Goal: Transaction & Acquisition: Obtain resource

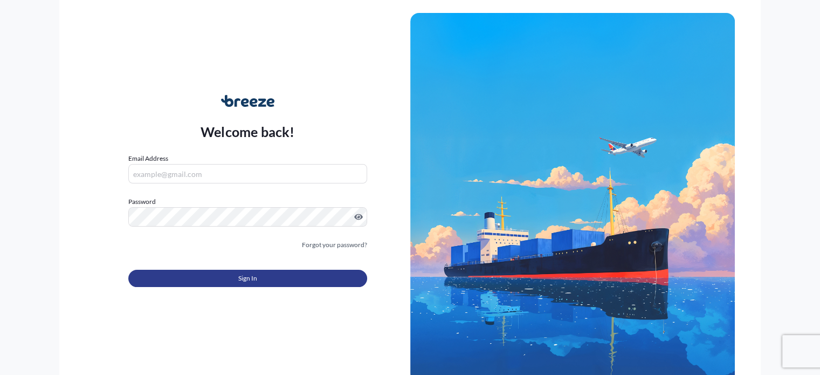
type input "[EMAIL_ADDRESS][DOMAIN_NAME]"
click at [218, 278] on button "Sign In" at bounding box center [247, 278] width 238 height 17
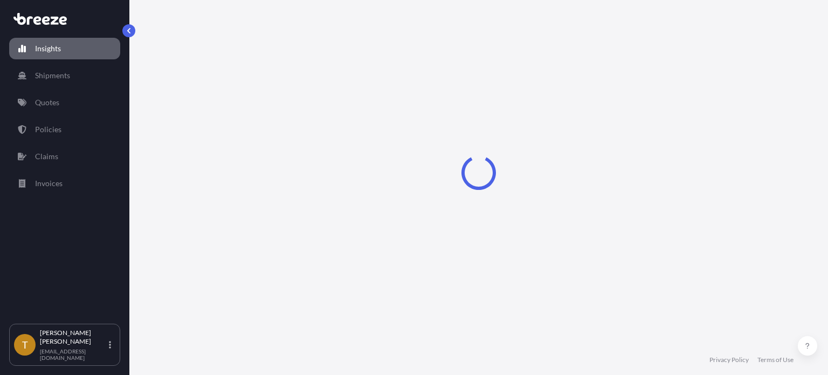
select select "2025"
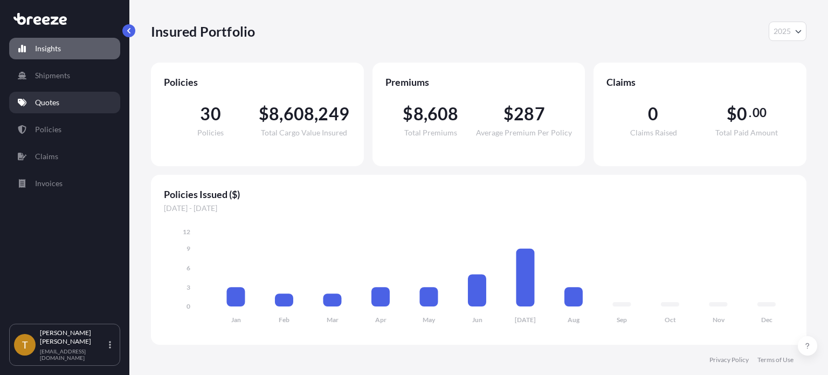
click at [43, 99] on p "Quotes" at bounding box center [47, 102] width 24 height 11
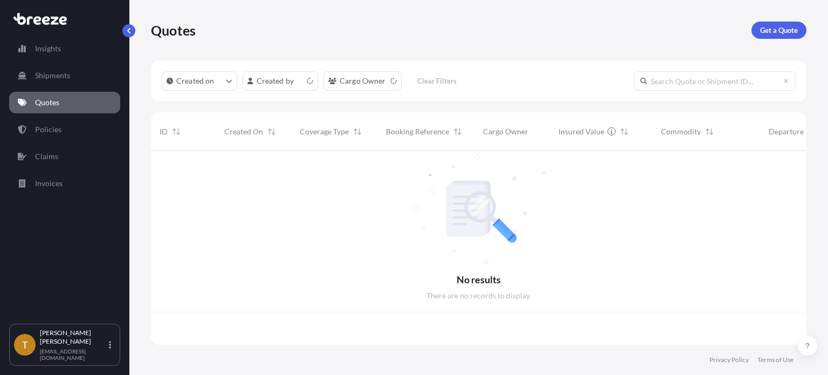
scroll to position [191, 647]
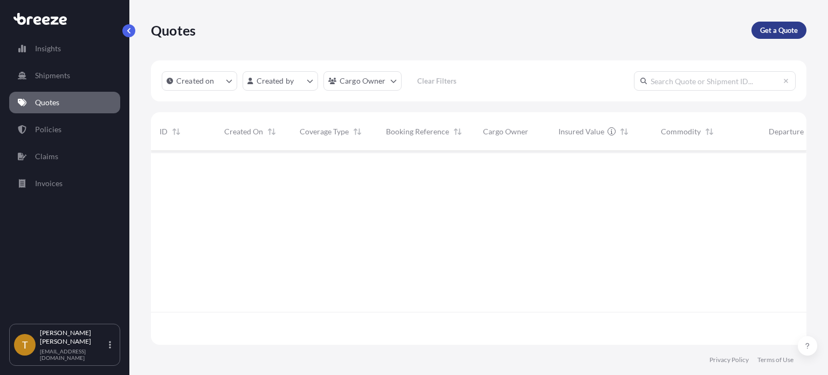
click at [770, 25] on p "Get a Quote" at bounding box center [779, 30] width 38 height 11
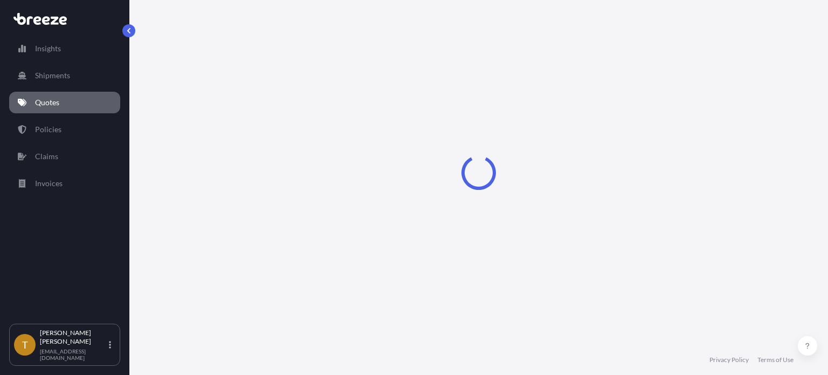
select select "Sea"
select select "1"
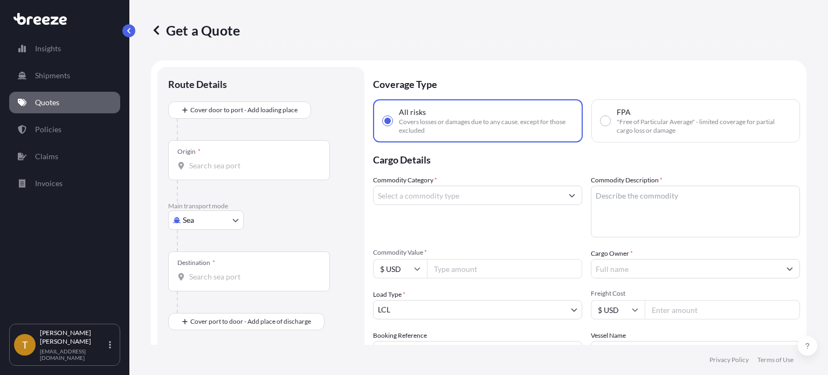
scroll to position [17, 0]
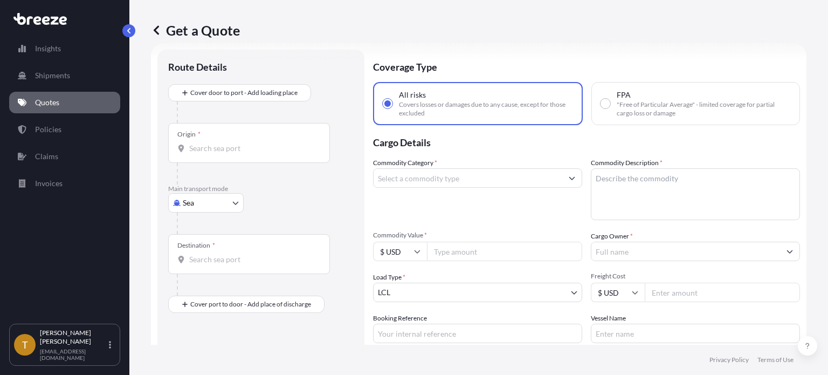
click at [239, 196] on body "Insights Shipments Quotes Policies Claims Invoices T [PERSON_NAME] [EMAIL_ADDRE…" at bounding box center [414, 228] width 828 height 456
click at [209, 269] on div "Road" at bounding box center [206, 268] width 67 height 19
select select "Road"
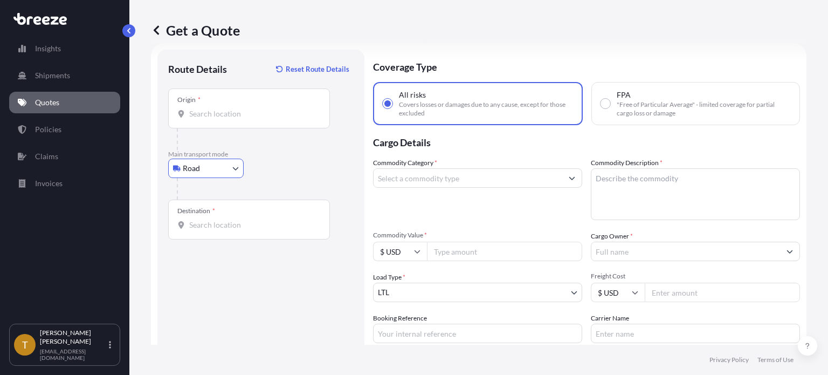
click at [267, 101] on div "Origin *" at bounding box center [249, 108] width 162 height 40
click at [267, 108] on input "Origin *" at bounding box center [252, 113] width 127 height 11
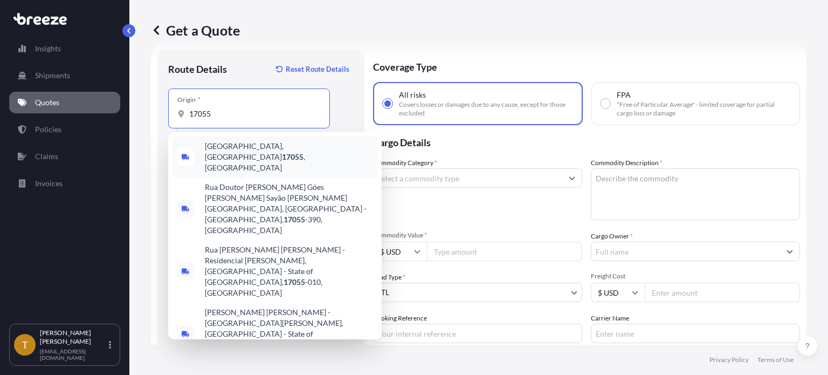
click at [230, 150] on span "[GEOGRAPHIC_DATA], [GEOGRAPHIC_DATA] 17055 , [GEOGRAPHIC_DATA]" at bounding box center [289, 157] width 168 height 32
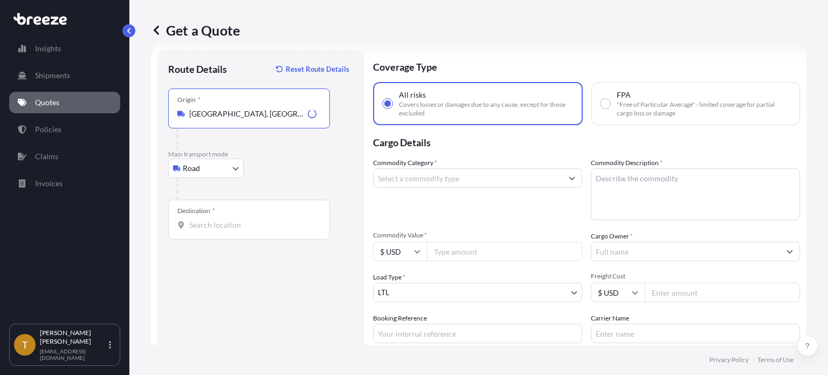
type input "[GEOGRAPHIC_DATA], [GEOGRAPHIC_DATA] 17055, [GEOGRAPHIC_DATA]"
click at [237, 213] on div "Destination *" at bounding box center [249, 219] width 162 height 40
click at [237, 219] on input "Destination *" at bounding box center [252, 224] width 127 height 11
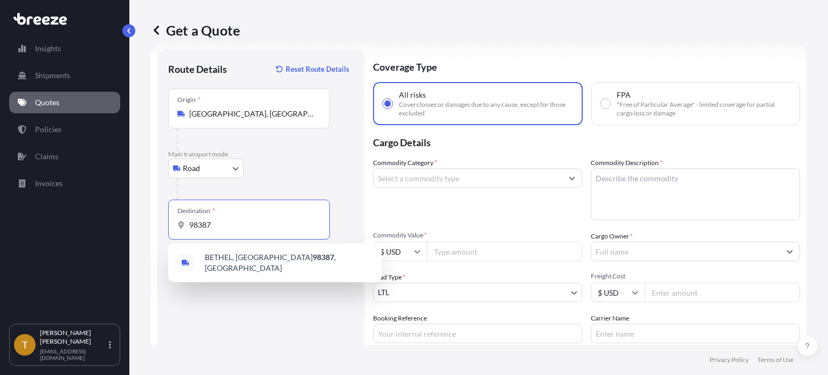
click at [233, 222] on input "98387" at bounding box center [252, 224] width 127 height 11
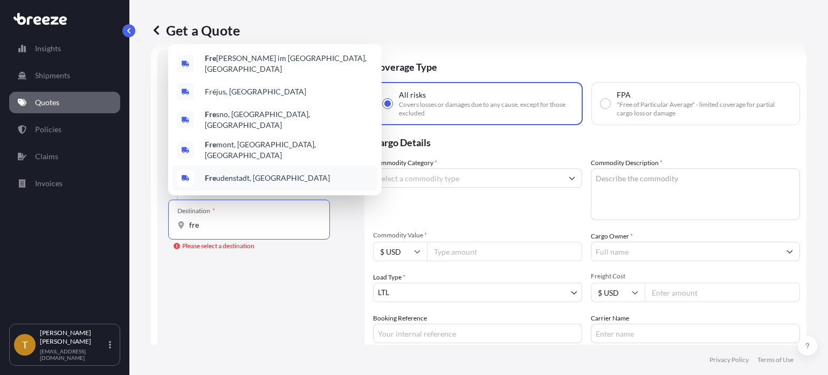
click at [210, 229] on input "fre" at bounding box center [252, 224] width 127 height 11
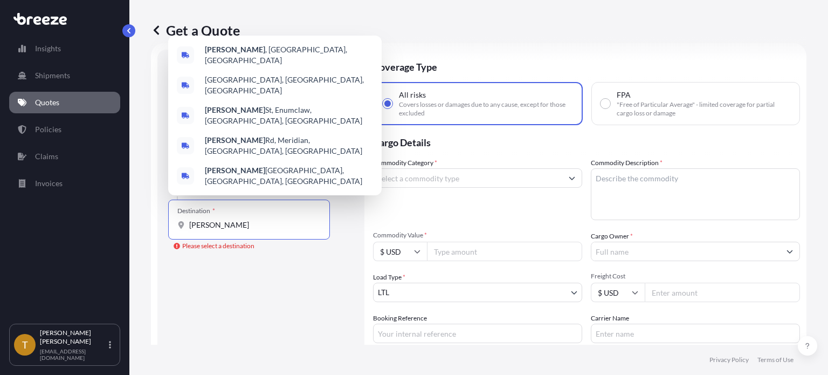
click at [254, 220] on input "[PERSON_NAME]" at bounding box center [252, 224] width 127 height 11
click at [259, 66] on span "[PERSON_NAME] , [GEOGRAPHIC_DATA], [GEOGRAPHIC_DATA]" at bounding box center [289, 55] width 168 height 22
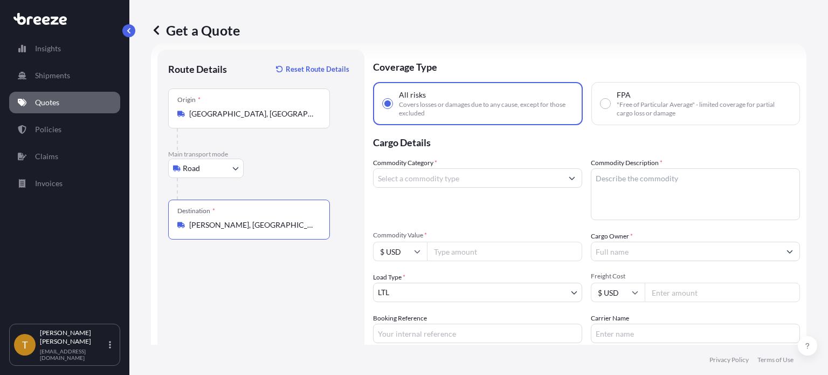
type input "[PERSON_NAME], [GEOGRAPHIC_DATA], [GEOGRAPHIC_DATA]"
click at [572, 178] on button "Show suggestions" at bounding box center [571, 177] width 19 height 19
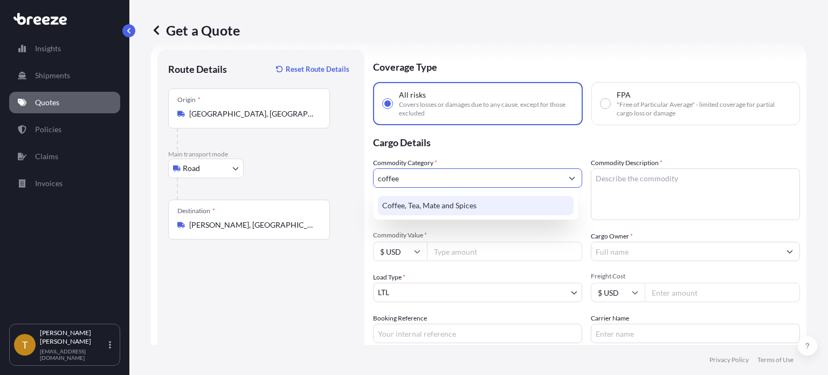
click at [432, 206] on div "Coffee, Tea, Mate and Spices" at bounding box center [476, 205] width 196 height 19
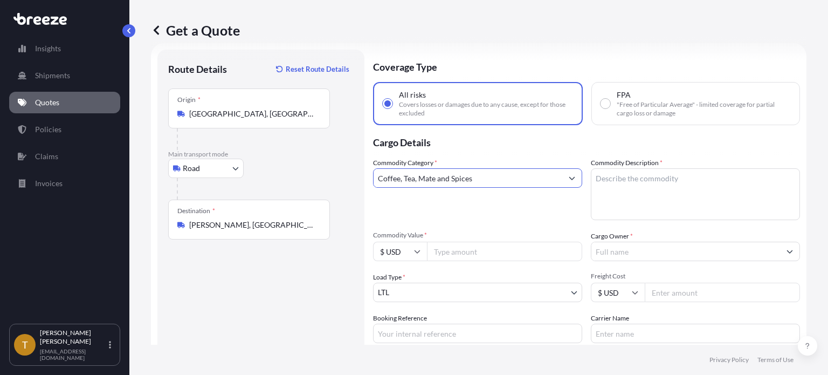
type input "Coffee, Tea, Mate and Spices"
click at [642, 196] on textarea "Commodity Description *" at bounding box center [695, 194] width 209 height 52
type textarea "green coffee beans"
click at [453, 253] on input "Commodity Value *" at bounding box center [504, 251] width 155 height 19
type input "263624.00"
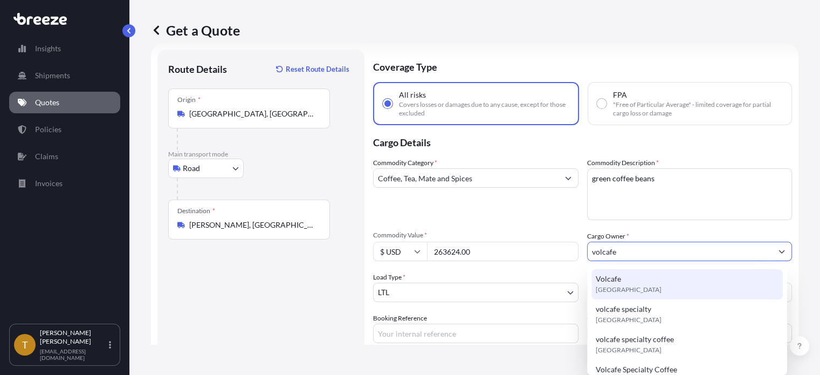
click at [616, 250] on input "volcafe" at bounding box center [680, 251] width 185 height 19
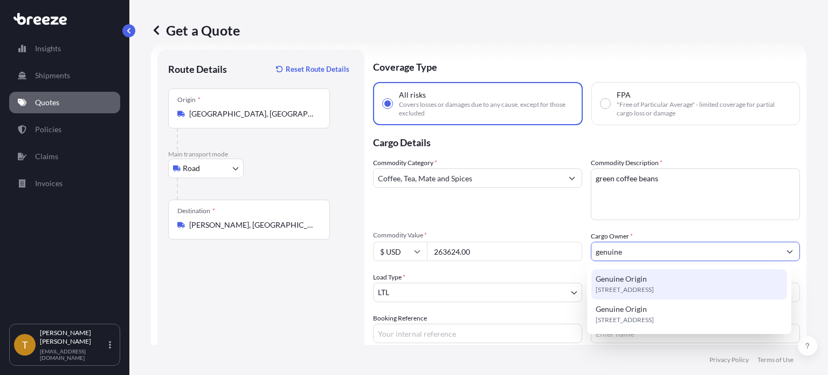
click at [634, 291] on span "[STREET_ADDRESS]" at bounding box center [625, 289] width 58 height 11
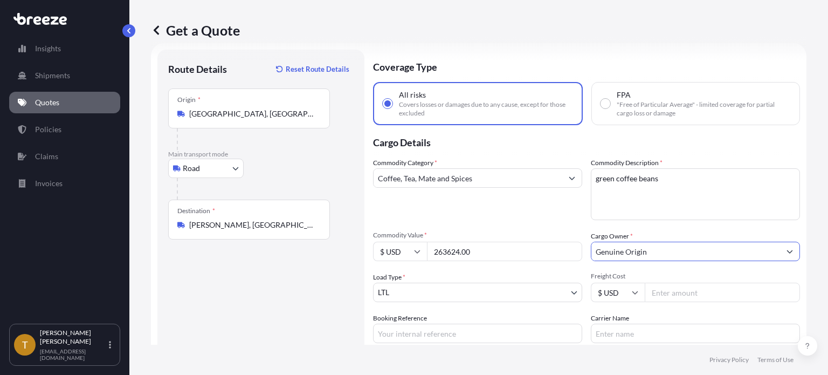
type input "Genuine Origin"
click at [431, 297] on body "0 options available. 2 options available. Insights Shipments Quotes Policies Cl…" at bounding box center [414, 228] width 828 height 456
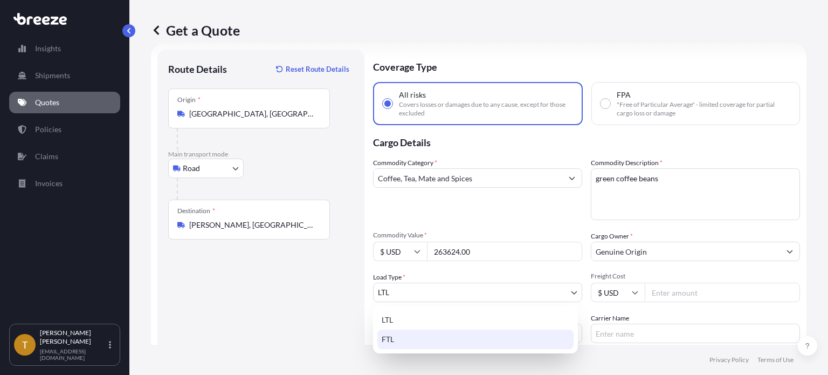
click at [412, 334] on div "FTL" at bounding box center [475, 338] width 196 height 19
select select "2"
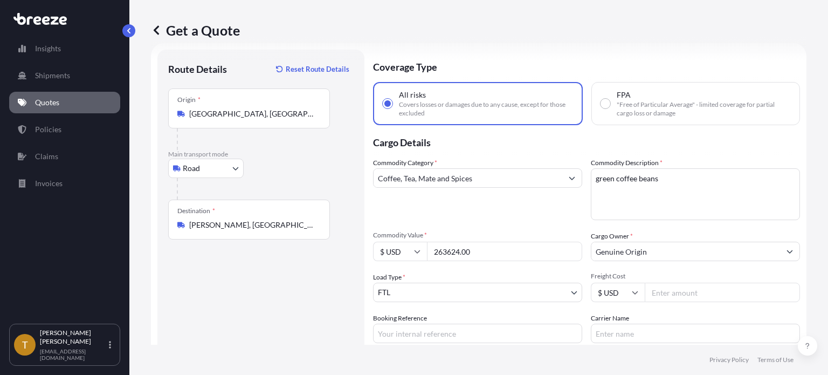
click at [671, 292] on input "Freight Cost" at bounding box center [722, 291] width 155 height 19
type input "4850"
type input "p"
type input "PW to [GEOGRAPHIC_DATA]"
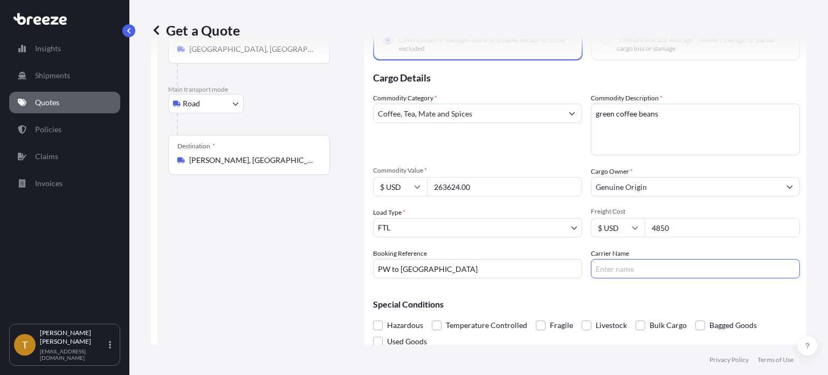
scroll to position [114, 0]
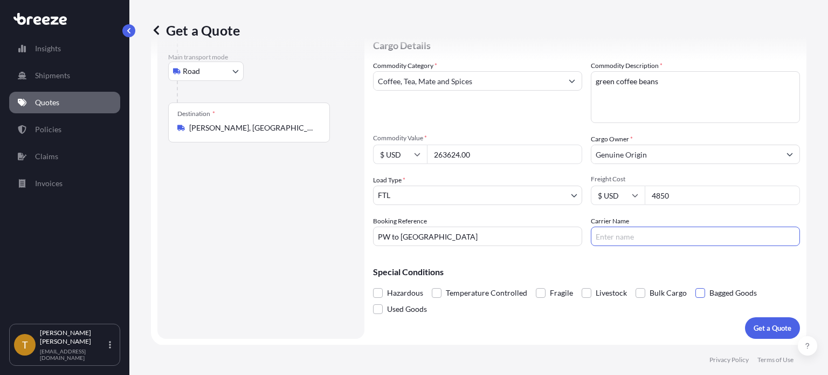
click at [696, 293] on span at bounding box center [700, 293] width 10 height 10
click at [695, 285] on input "Bagged Goods" at bounding box center [695, 285] width 0 height 0
click at [696, 291] on span at bounding box center [700, 293] width 10 height 10
click at [695, 285] on input "Bagged Goods" at bounding box center [695, 285] width 0 height 0
click at [770, 326] on p "Get a Quote" at bounding box center [773, 327] width 38 height 11
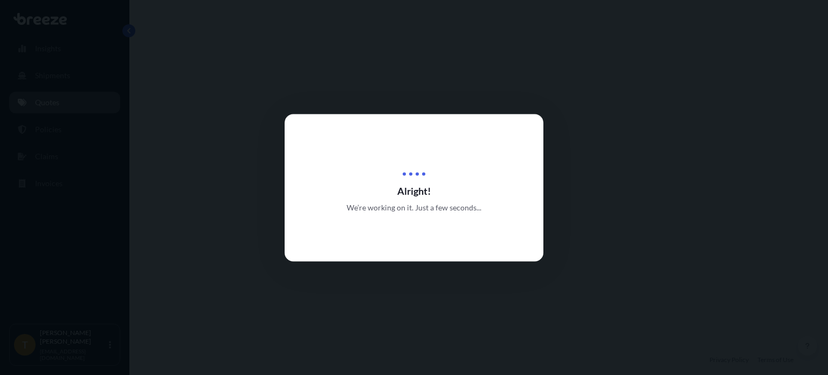
select select "Road"
select select "2"
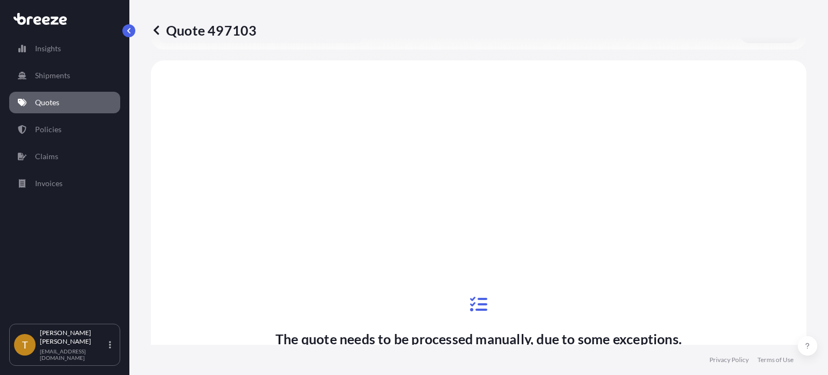
scroll to position [308, 0]
